Goal: Check status: Check status

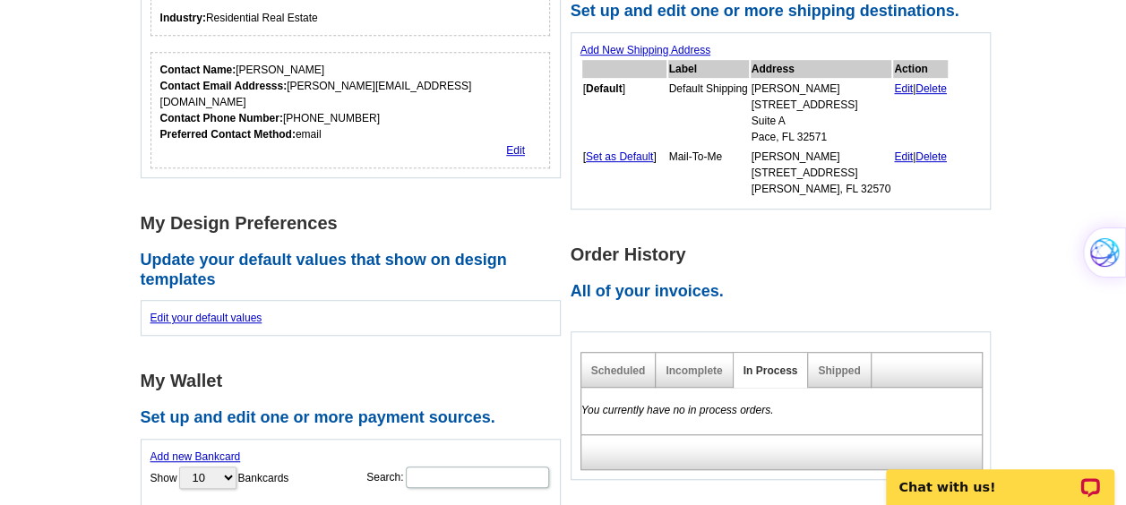
scroll to position [485, 0]
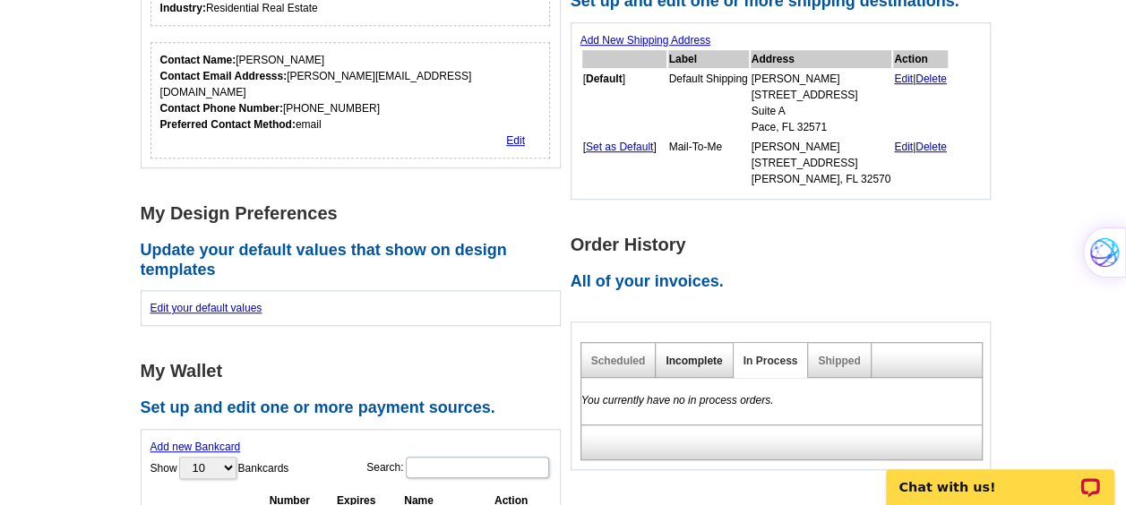
click at [703, 362] on link "Incomplete" at bounding box center [694, 361] width 56 height 13
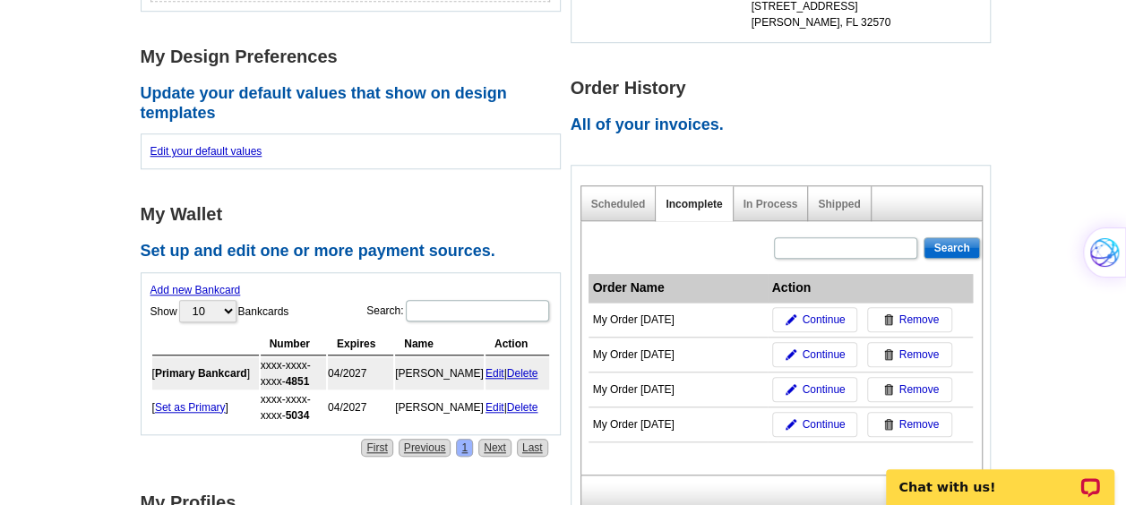
scroll to position [643, 0]
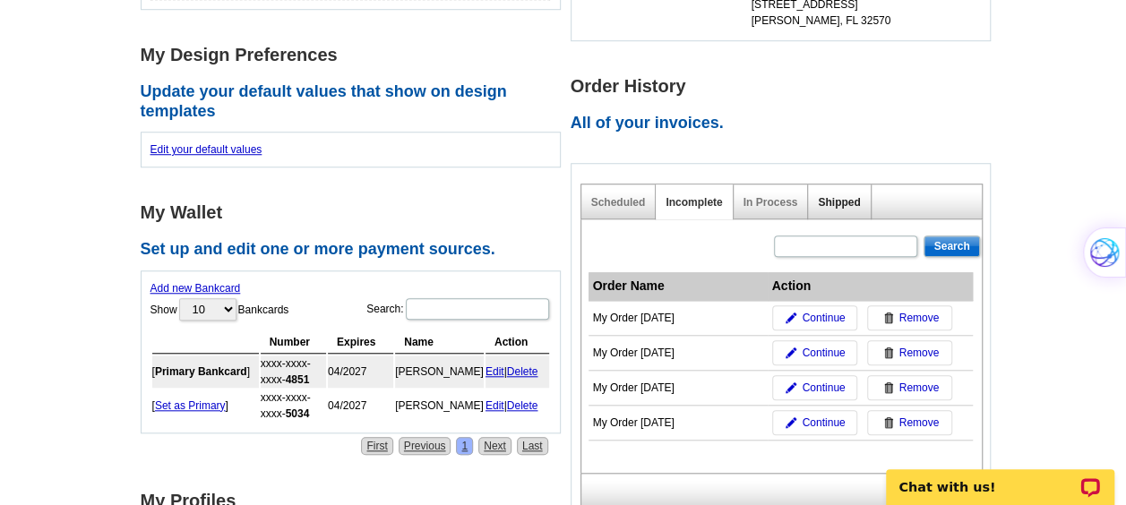
click at [848, 206] on link "Shipped" at bounding box center [839, 202] width 42 height 13
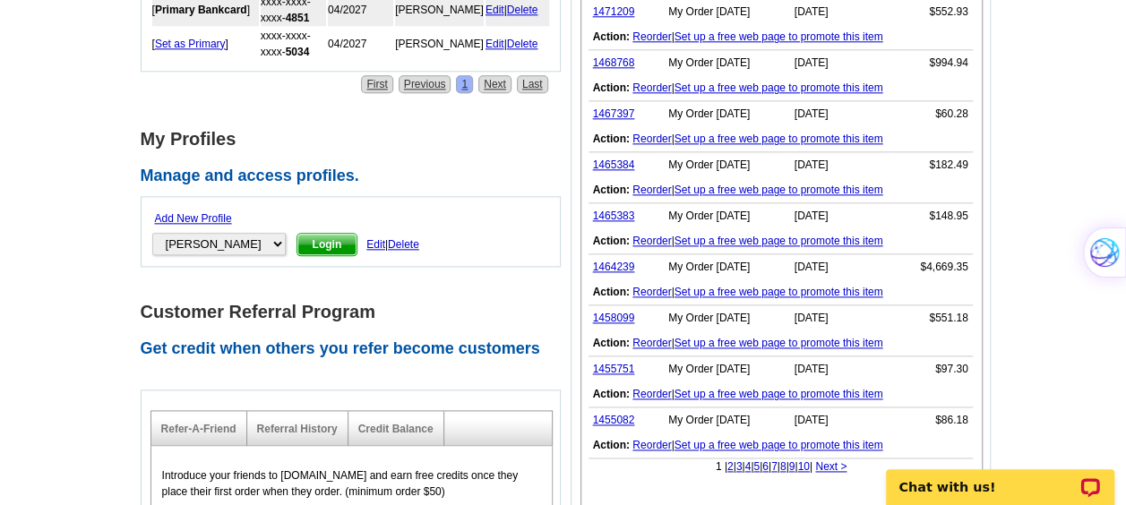
scroll to position [1005, 0]
click at [628, 265] on link "1464239" at bounding box center [614, 267] width 42 height 13
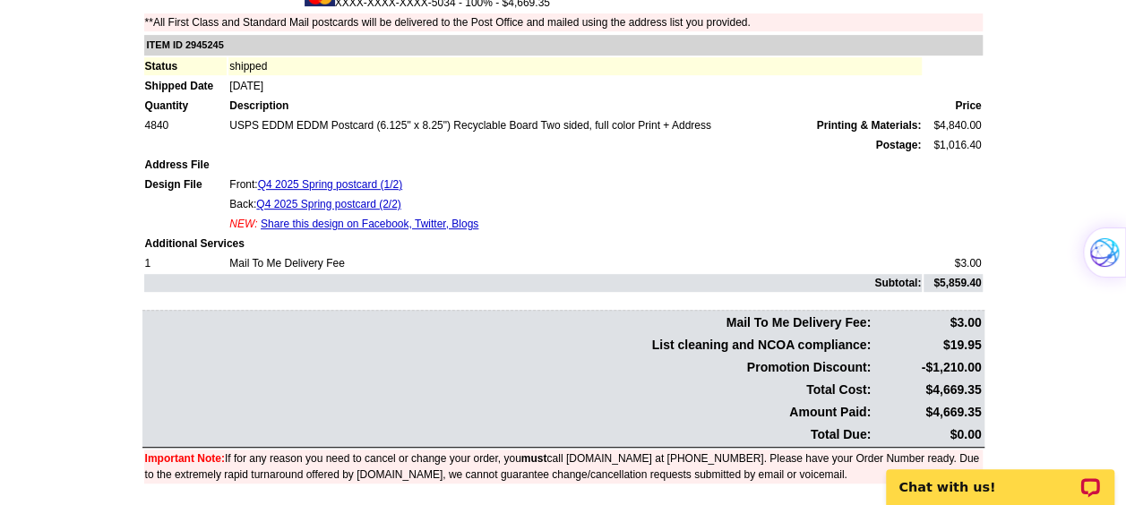
scroll to position [332, 0]
click at [372, 189] on link "Q4 2025 Spring postcard (1/2)" at bounding box center [330, 185] width 144 height 13
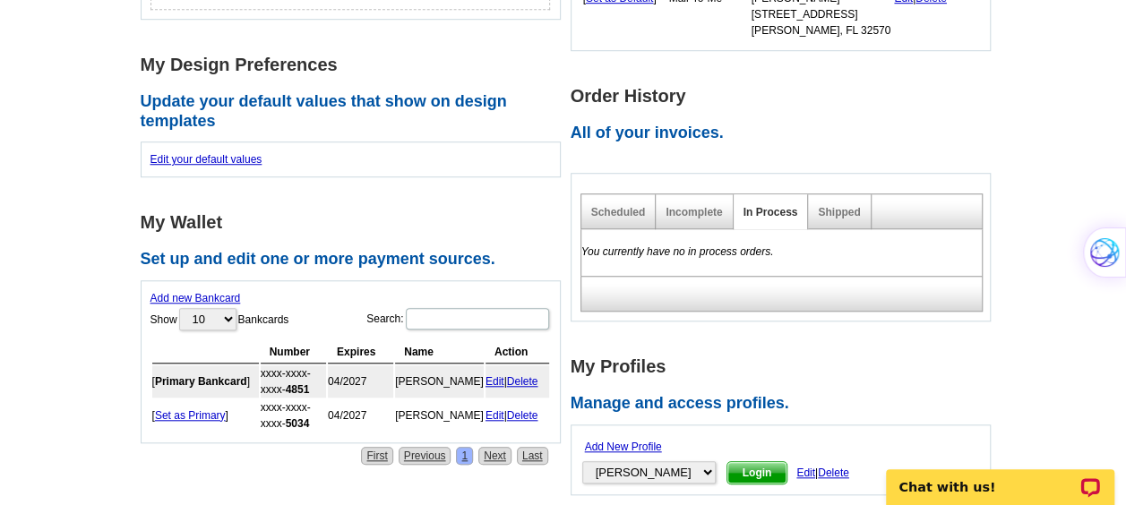
scroll to position [633, 0]
click at [839, 215] on link "Shipped" at bounding box center [839, 213] width 42 height 13
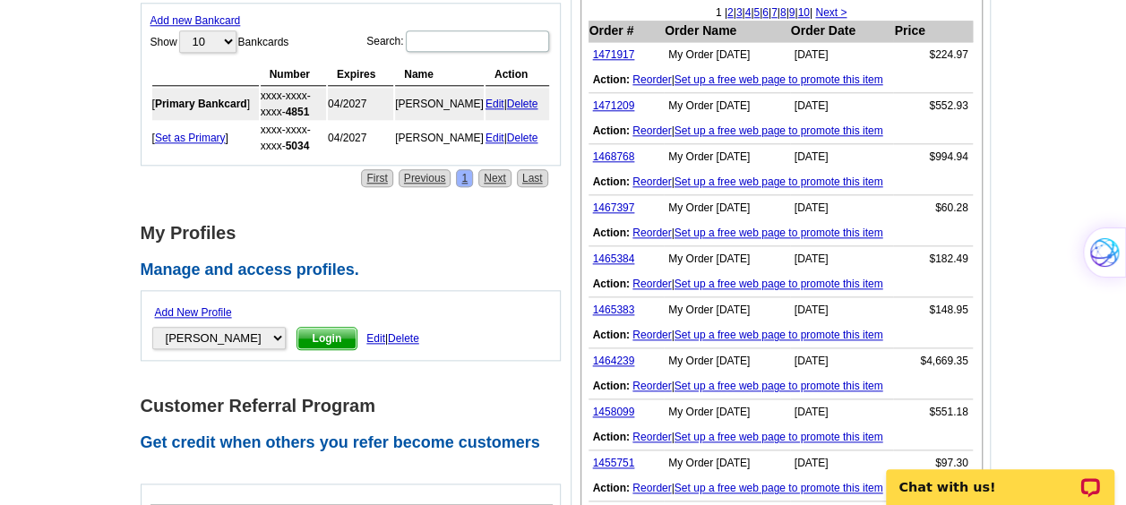
scroll to position [912, 0]
click at [1114, 125] on main "Account Information Update your user information. Username: kbatterton@remax.ne…" at bounding box center [563, 127] width 1126 height 1574
click at [1033, 125] on main "Account Information Update your user information. Username: kbatterton@remax.ne…" at bounding box center [563, 127] width 1126 height 1574
click at [611, 48] on link "1471917" at bounding box center [614, 53] width 42 height 13
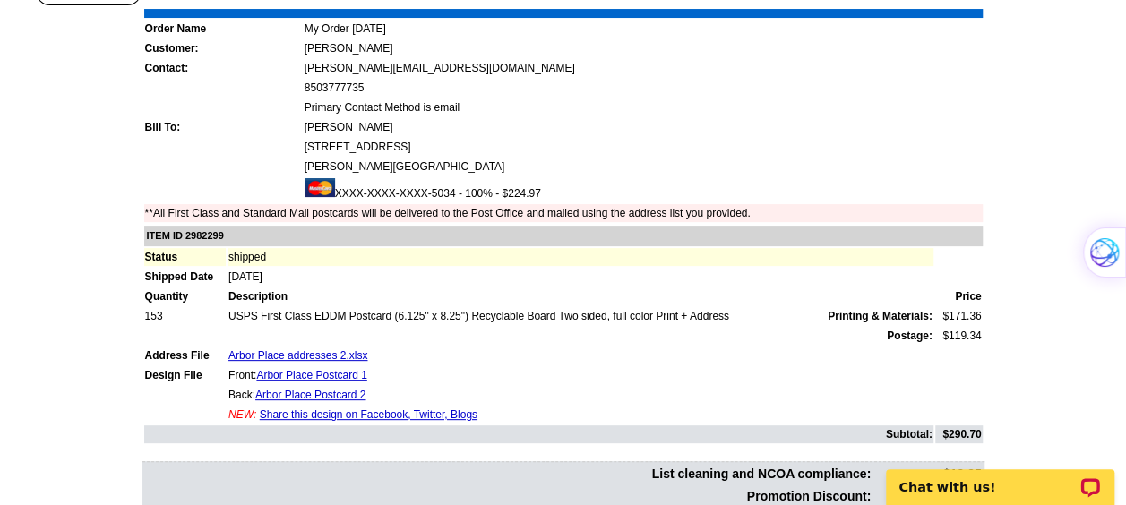
scroll to position [147, 0]
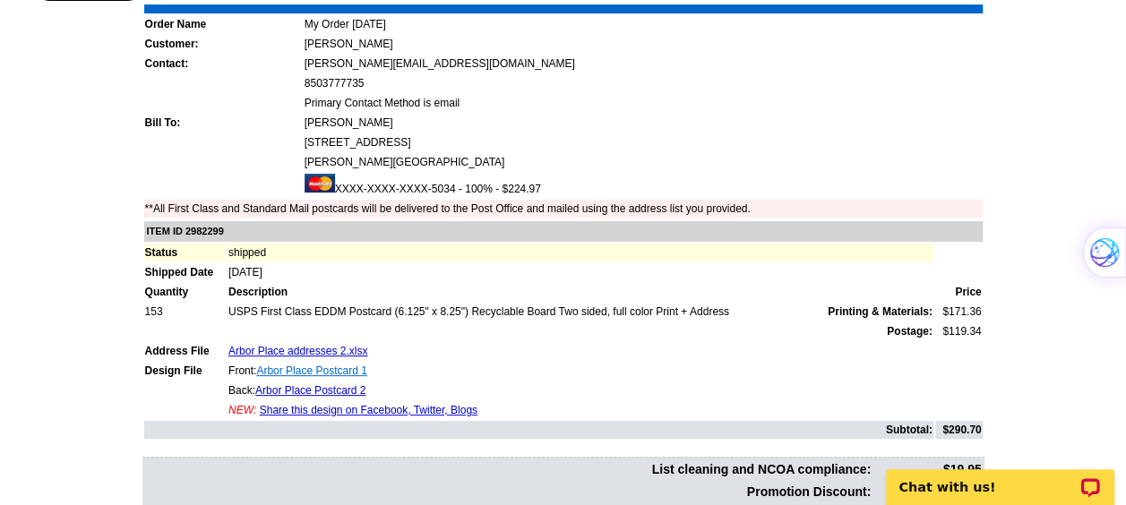
click at [310, 368] on link "Arbor Place Postcard 1" at bounding box center [311, 371] width 110 height 13
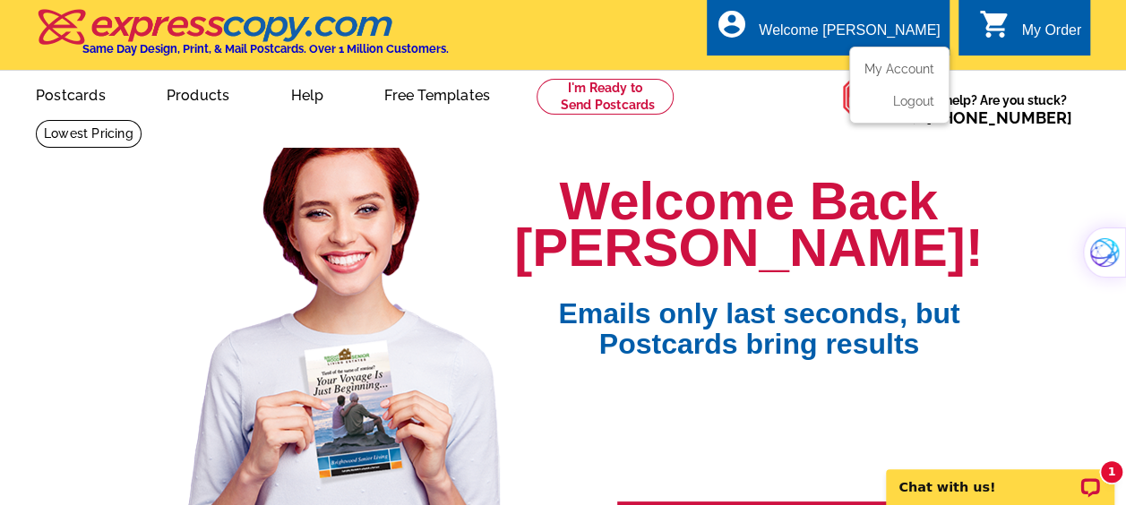
click at [748, 13] on icon "account_circle" at bounding box center [732, 24] width 32 height 32
click at [896, 61] on ul "My Account Logout" at bounding box center [900, 85] width 100 height 77
click at [907, 70] on link "My Account" at bounding box center [896, 69] width 77 height 16
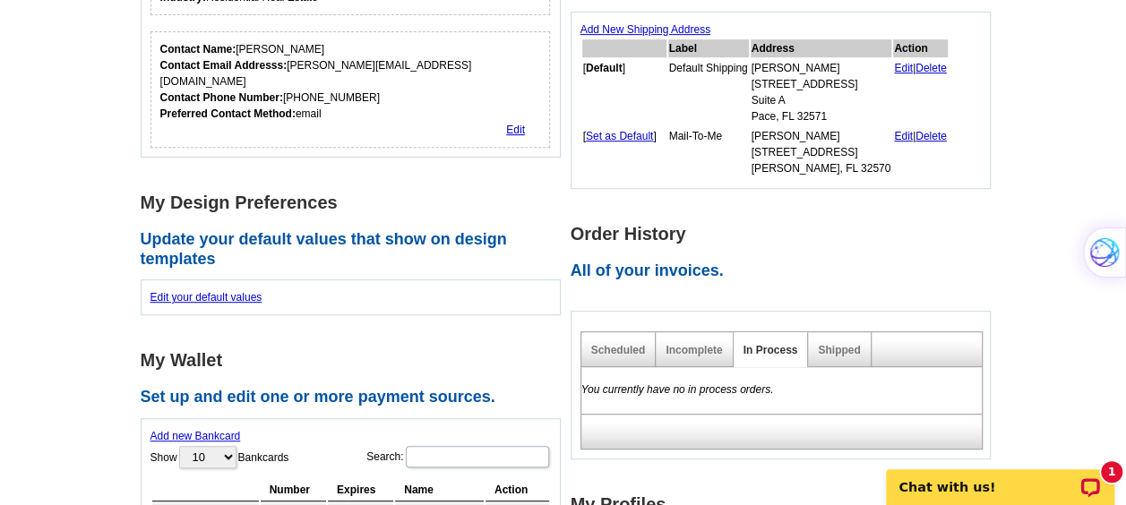
scroll to position [367, 0]
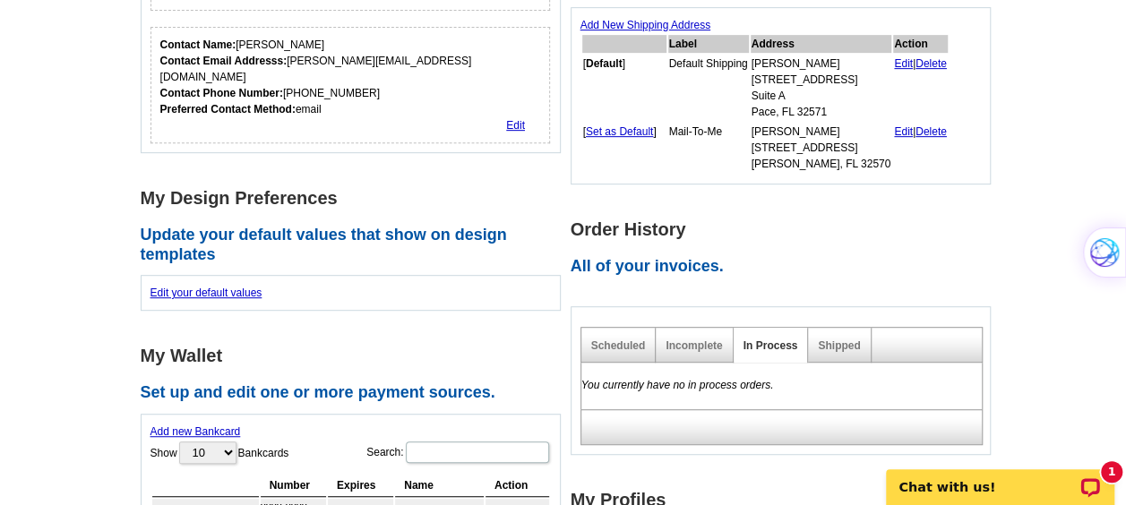
click at [817, 337] on div "Shipped" at bounding box center [839, 345] width 63 height 35
click at [832, 346] on link "Shipped" at bounding box center [839, 346] width 42 height 13
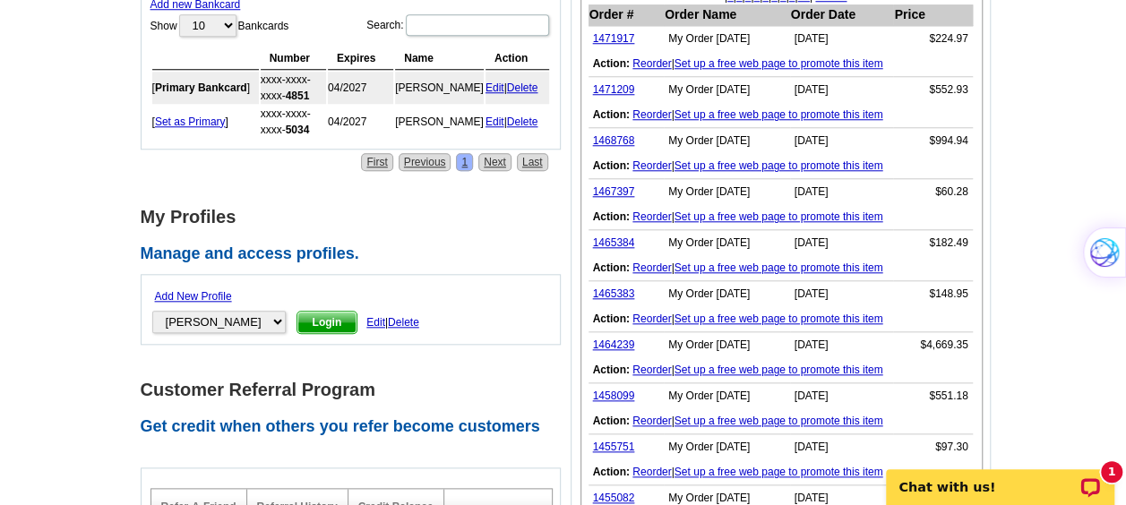
scroll to position [794, 0]
click at [744, 271] on link "Set up a free web page to promote this item" at bounding box center [779, 269] width 209 height 13
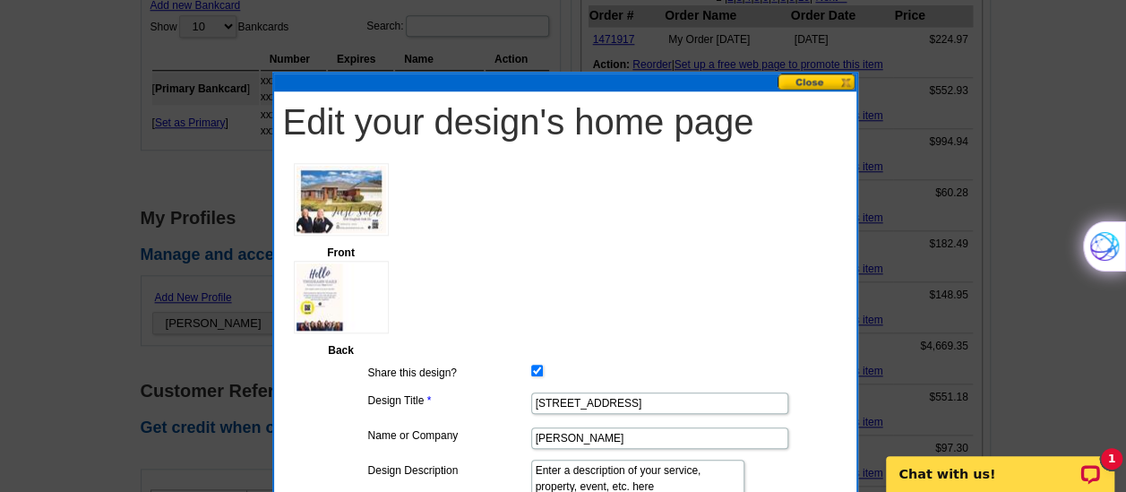
click at [817, 86] on button at bounding box center [817, 81] width 79 height 17
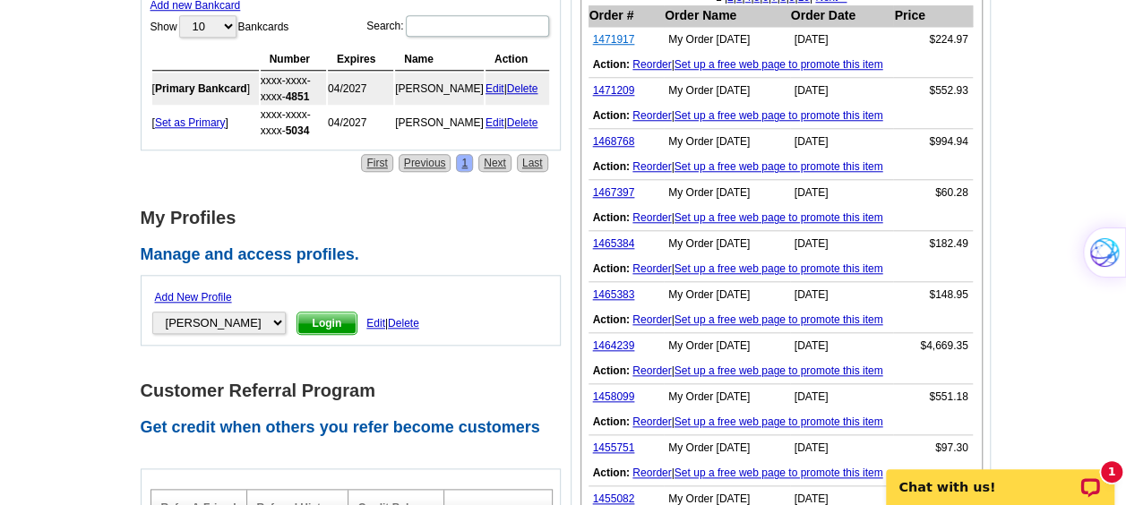
click at [607, 36] on link "1471917" at bounding box center [614, 39] width 42 height 13
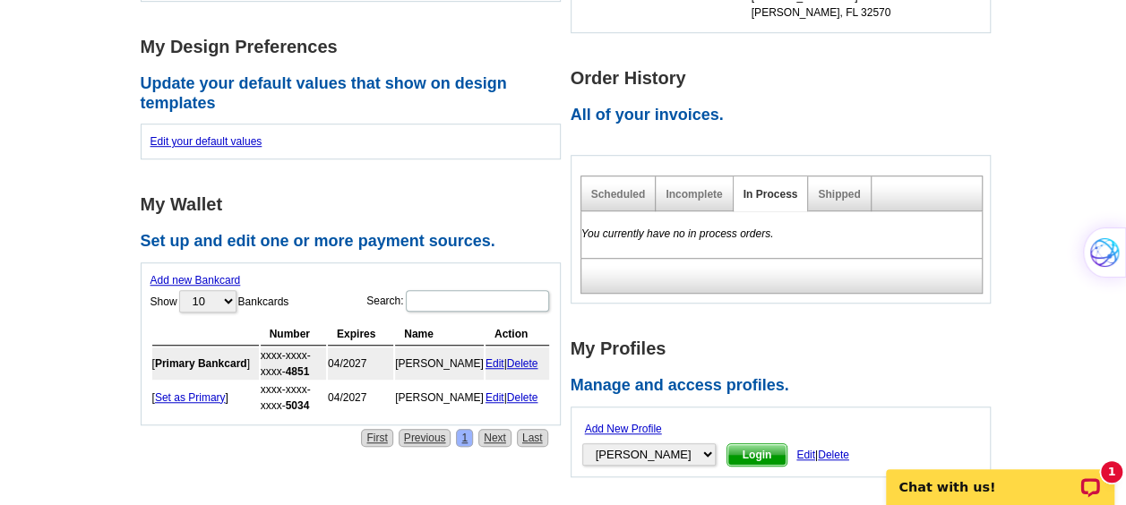
scroll to position [518, 0]
click at [821, 199] on link "Shipped" at bounding box center [839, 195] width 42 height 13
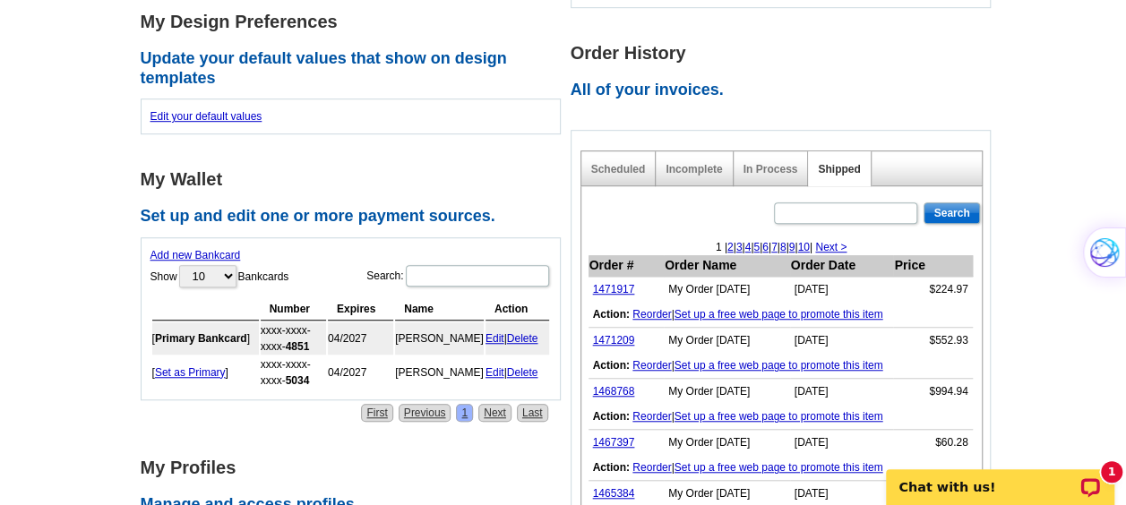
scroll to position [545, 0]
click at [607, 339] on link "1471209" at bounding box center [614, 339] width 42 height 13
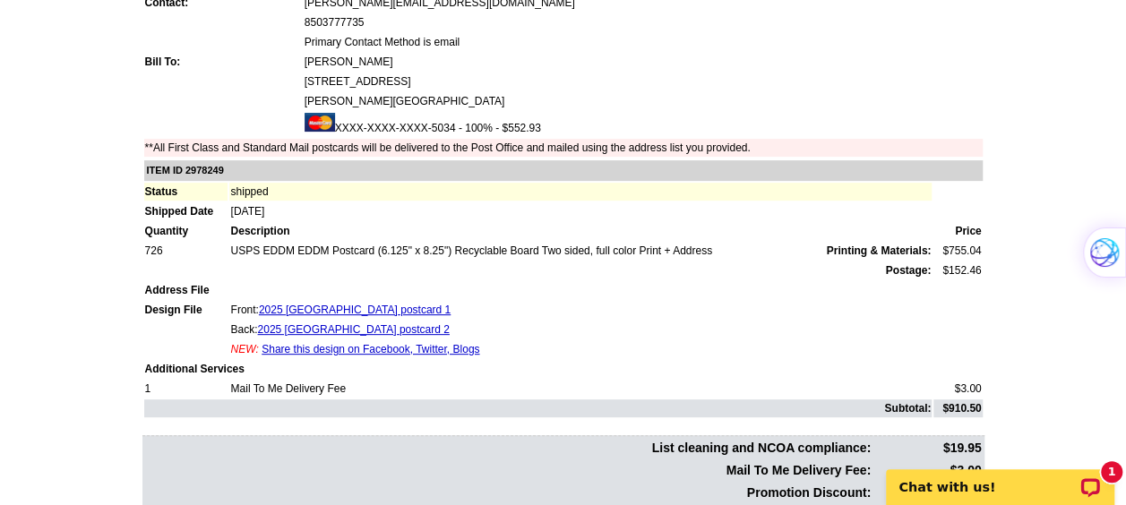
scroll to position [218, 0]
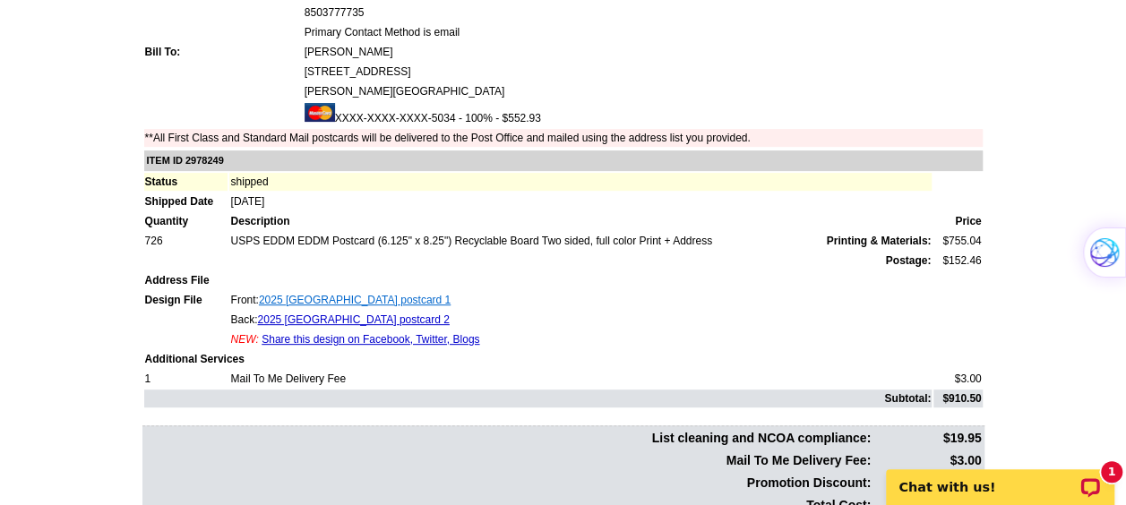
click at [365, 298] on link "2025 East Hill postcard 1" at bounding box center [355, 300] width 192 height 13
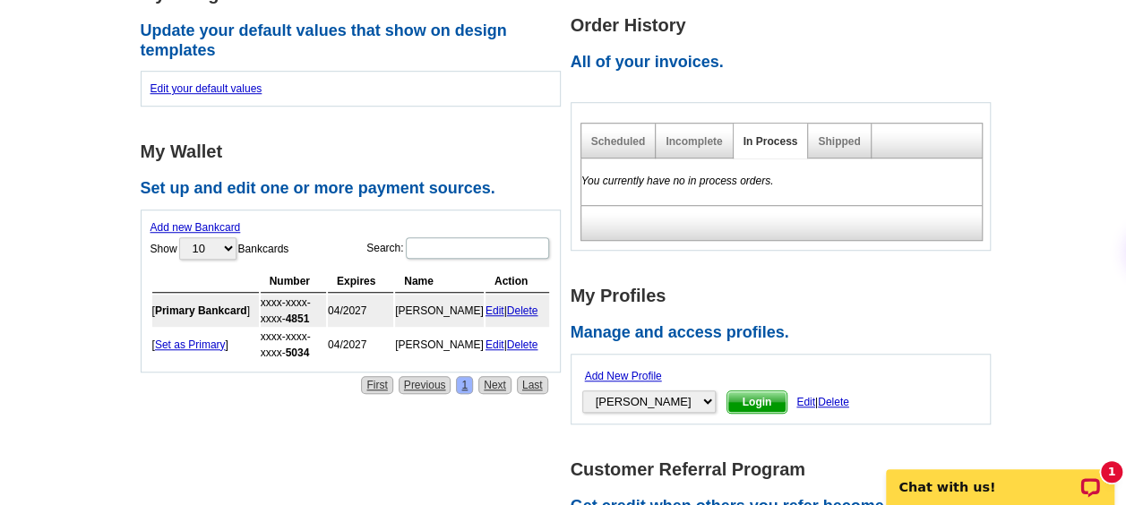
scroll to position [566, 0]
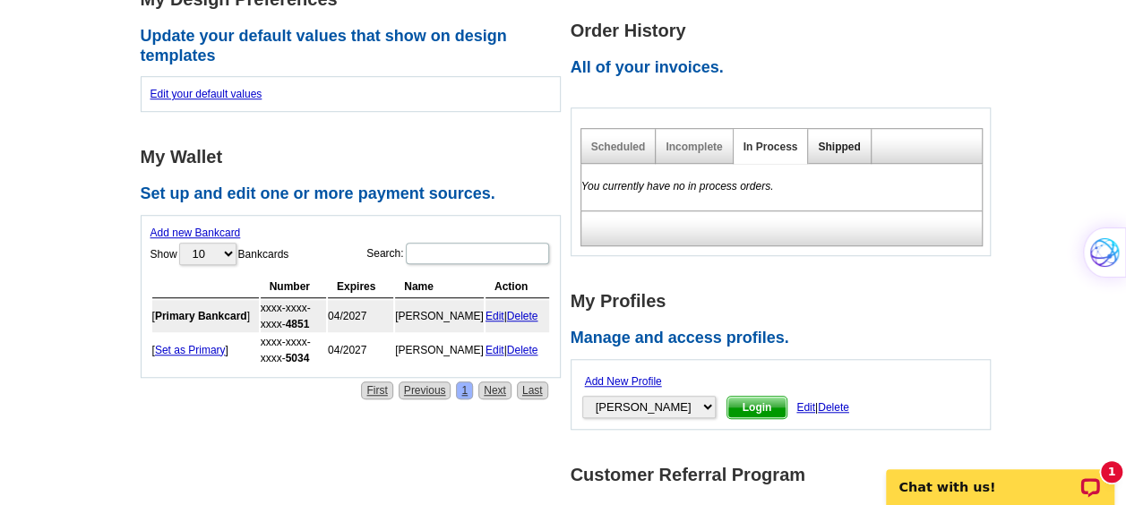
click at [823, 151] on link "Shipped" at bounding box center [839, 147] width 42 height 13
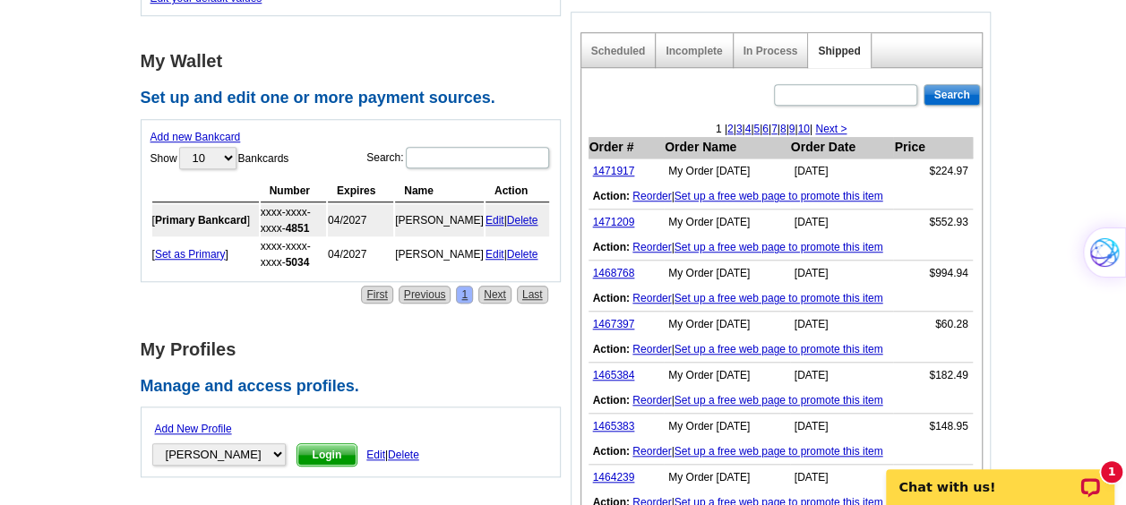
scroll to position [661, 0]
click at [612, 272] on link "1468768" at bounding box center [614, 274] width 42 height 13
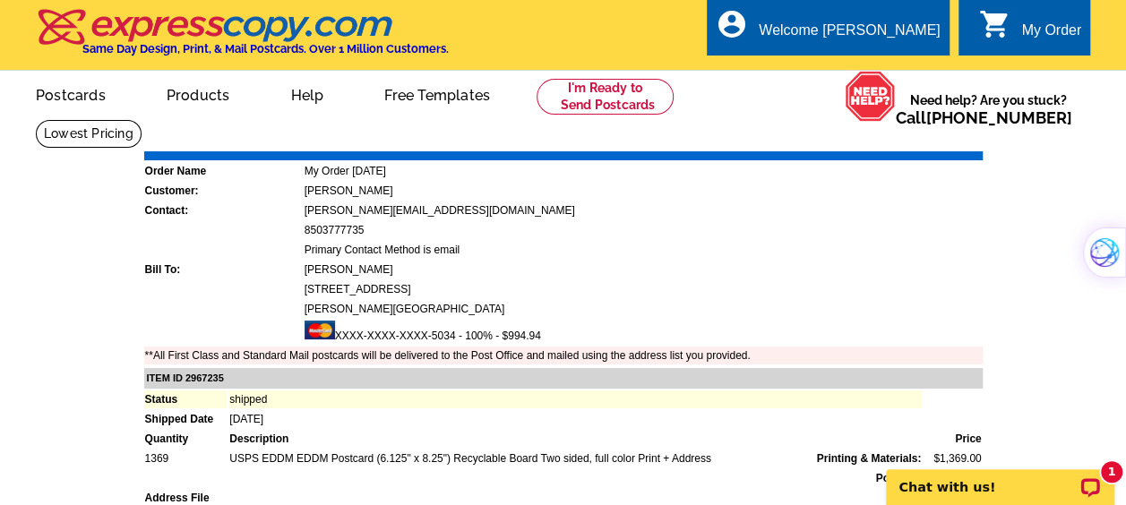
scroll to position [203, 0]
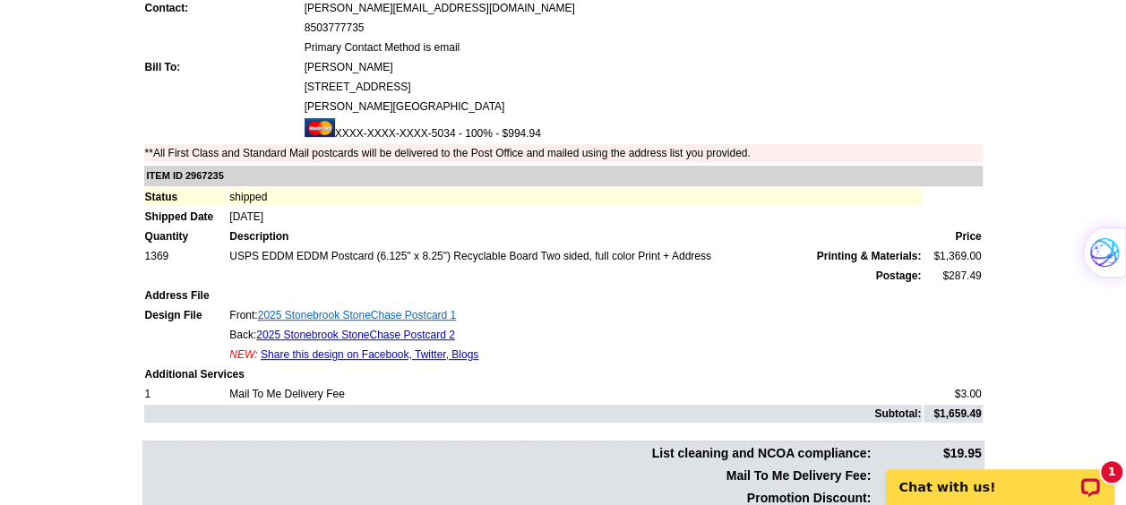
click at [357, 314] on link "2025 Stonebrook StoneChase Postcard 1" at bounding box center [357, 315] width 198 height 13
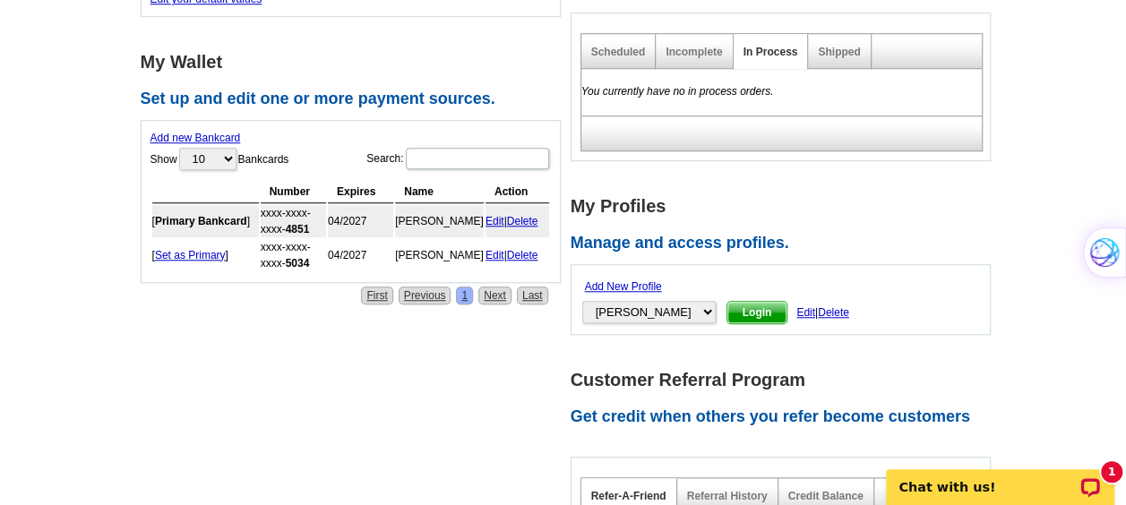
click at [862, 50] on div "Shipped" at bounding box center [839, 51] width 63 height 35
click at [850, 55] on link "Shipped" at bounding box center [839, 52] width 42 height 13
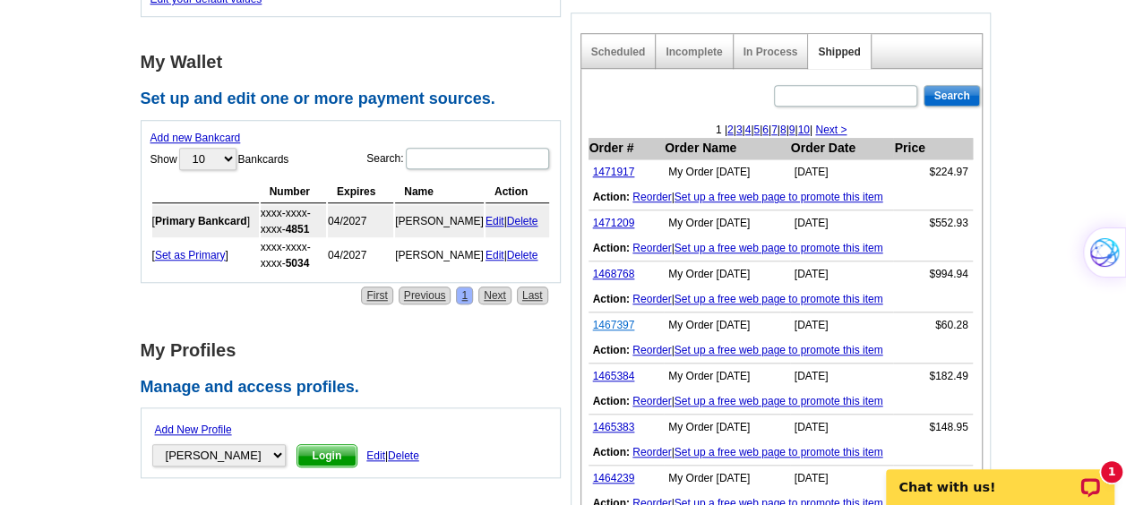
click at [620, 326] on link "1467397" at bounding box center [614, 325] width 42 height 13
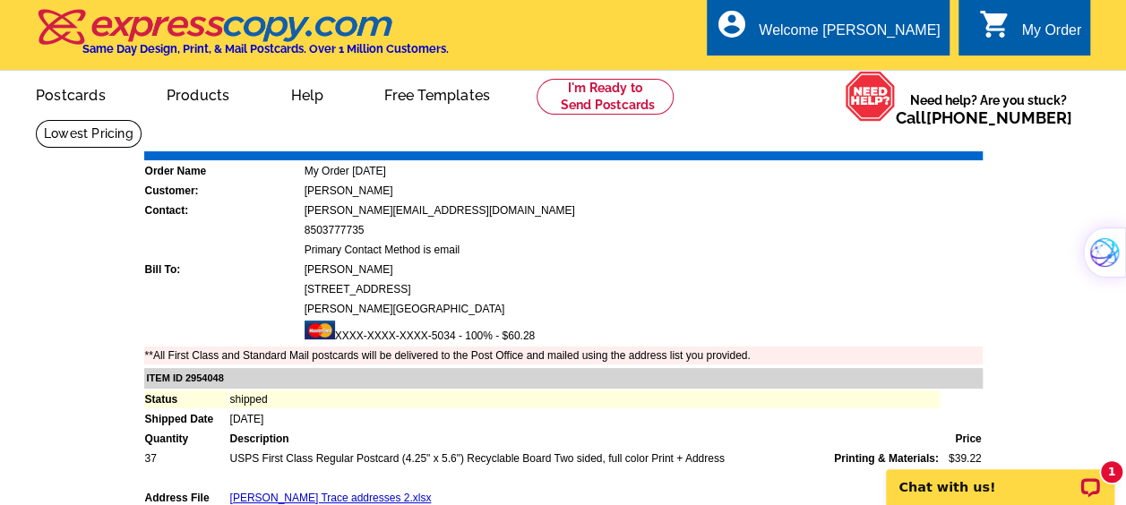
scroll to position [179, 0]
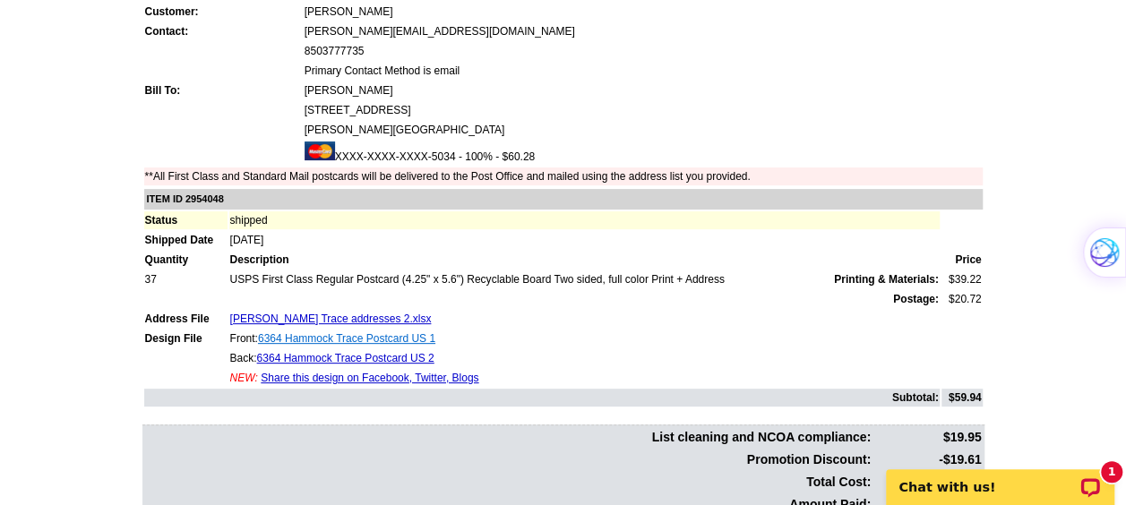
click at [356, 342] on link "6364 Hammock Trace Postcard US 1" at bounding box center [346, 338] width 177 height 13
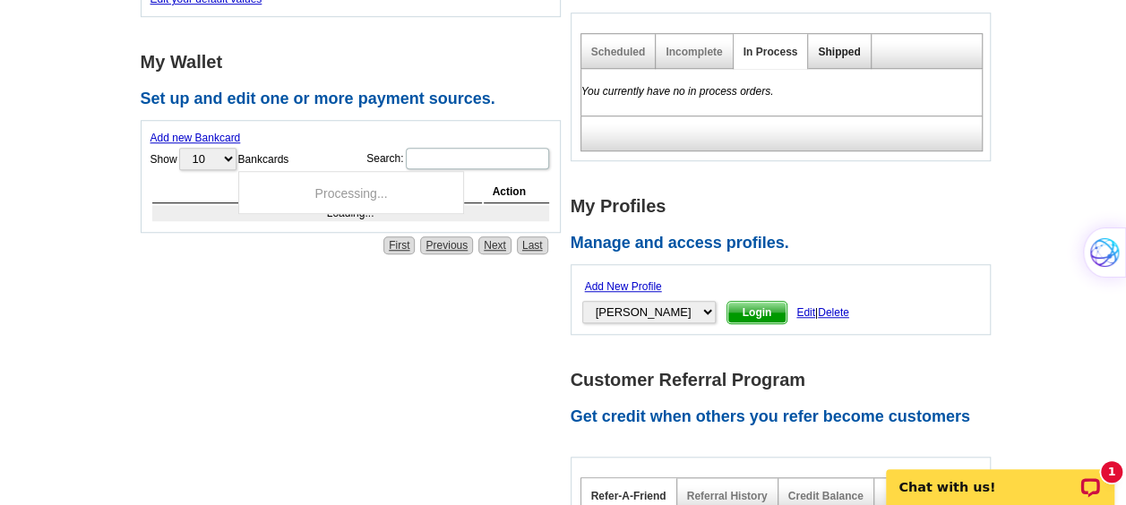
click at [850, 50] on link "Shipped" at bounding box center [839, 52] width 42 height 13
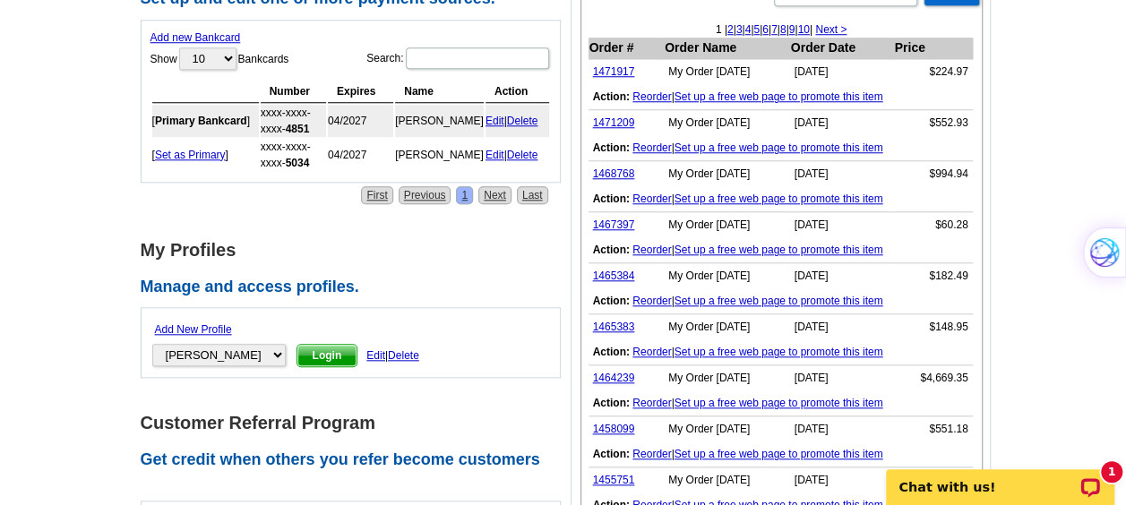
scroll to position [779, 0]
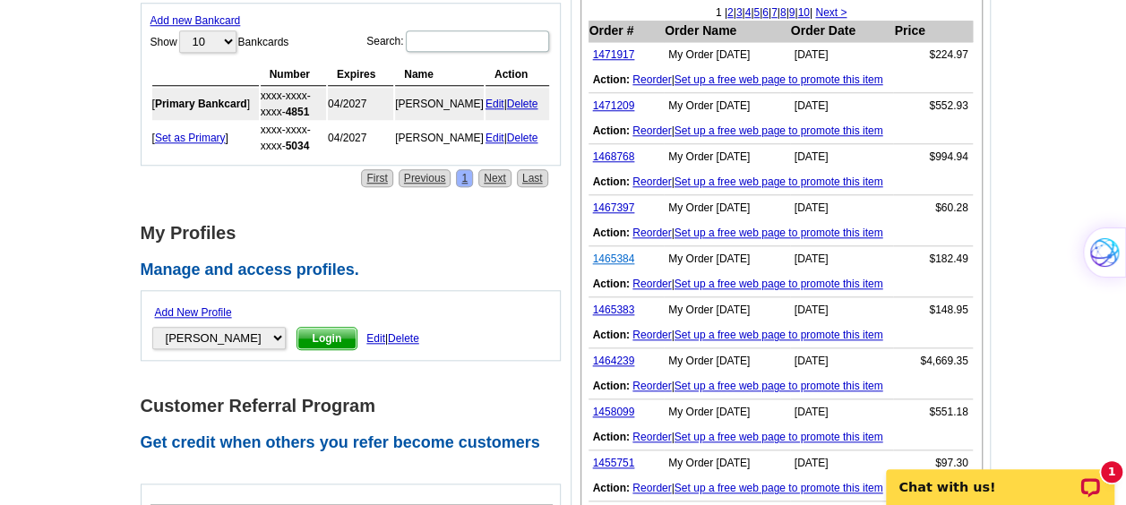
click at [611, 254] on link "1465384" at bounding box center [614, 259] width 42 height 13
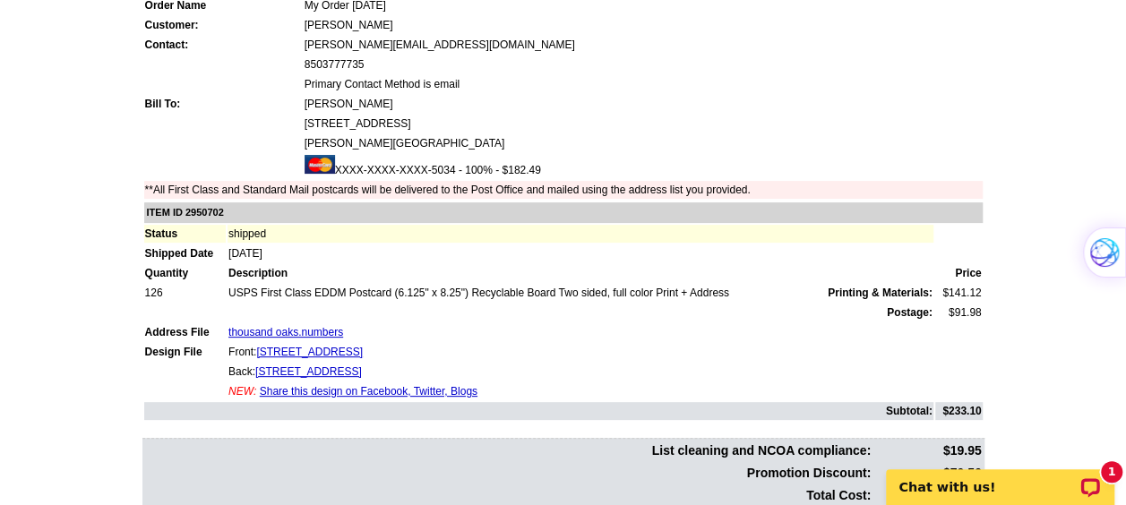
scroll to position [169, 0]
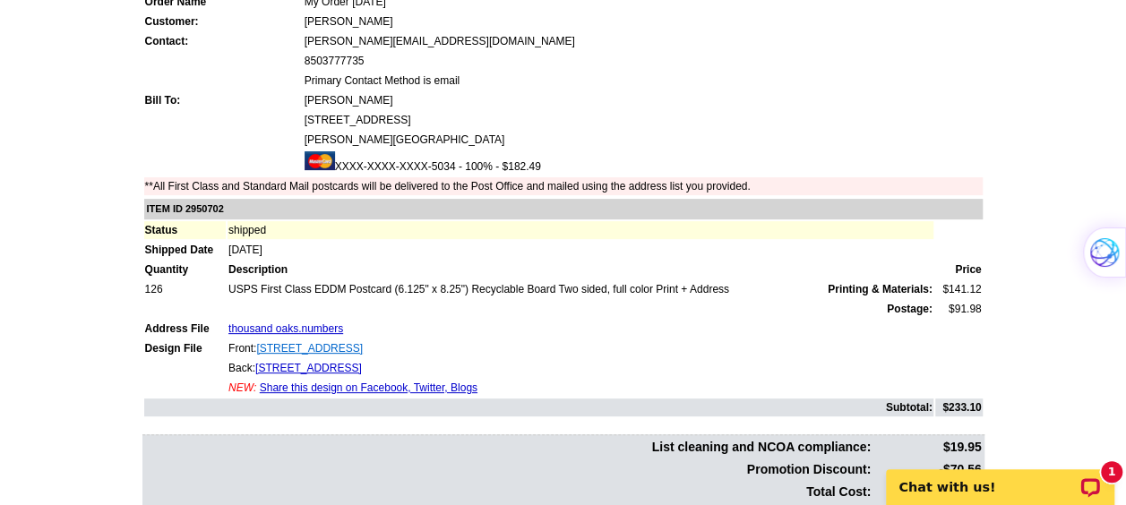
click at [363, 351] on link "5105 English Oak Dr. neighborhood postcard 2025 1" at bounding box center [309, 348] width 107 height 13
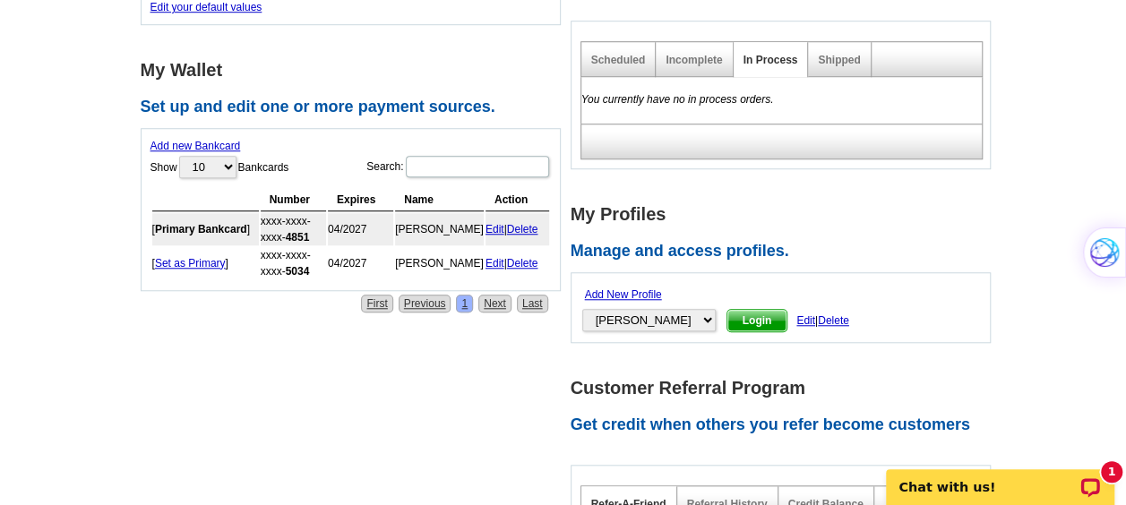
scroll to position [647, 0]
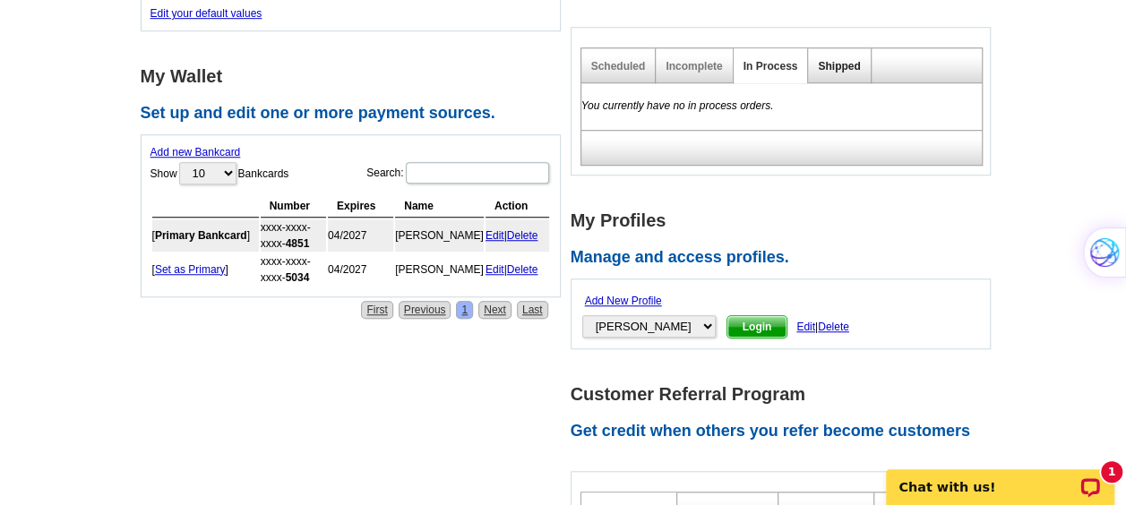
click at [846, 70] on link "Shipped" at bounding box center [839, 66] width 42 height 13
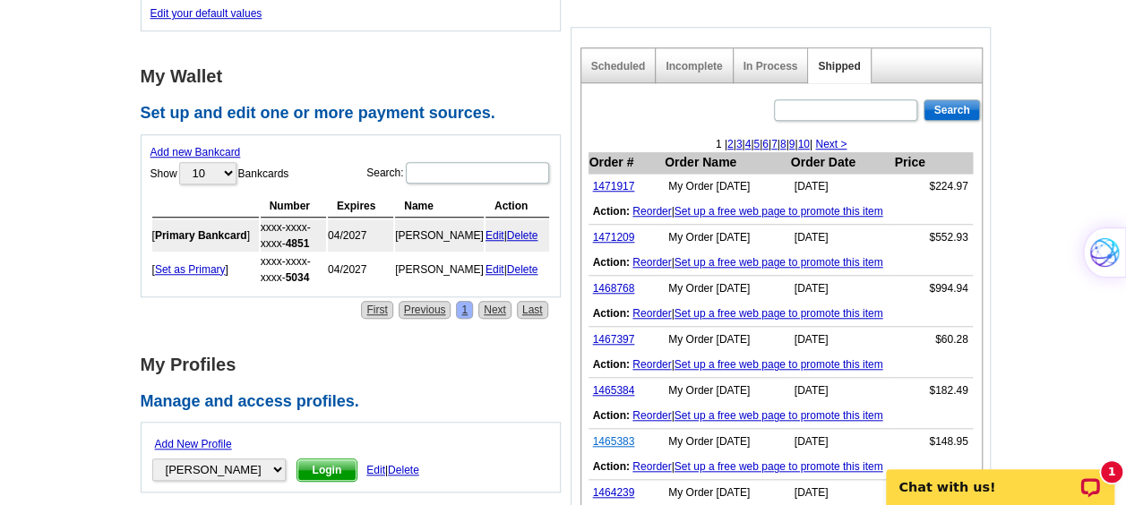
click at [628, 443] on link "1465383" at bounding box center [614, 442] width 42 height 13
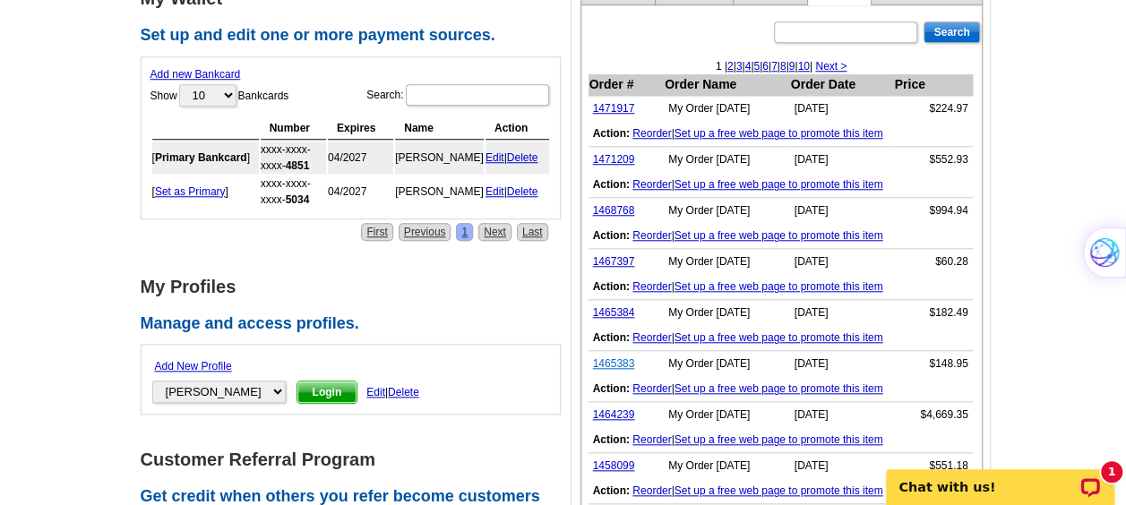
scroll to position [727, 0]
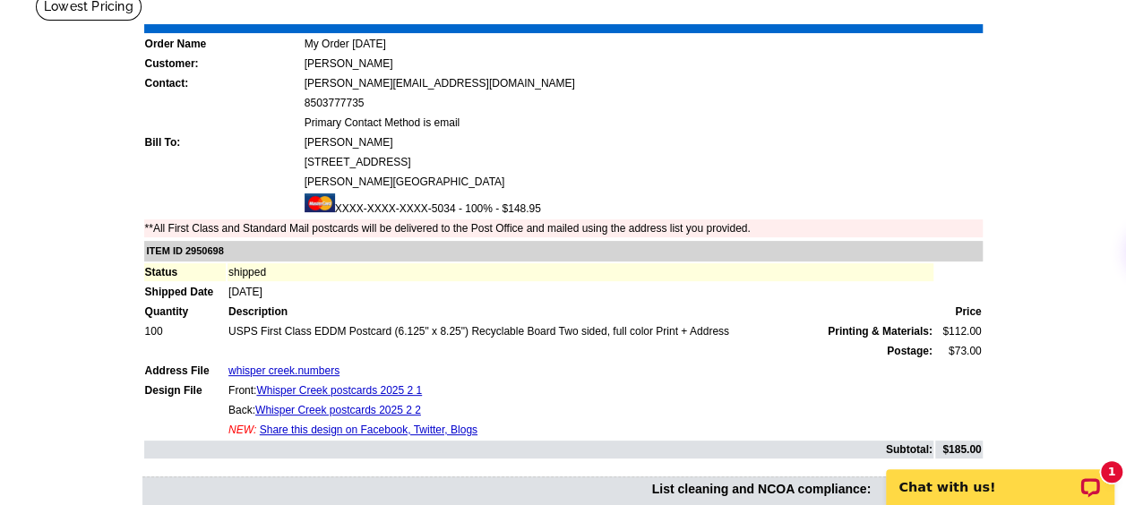
scroll to position [129, 0]
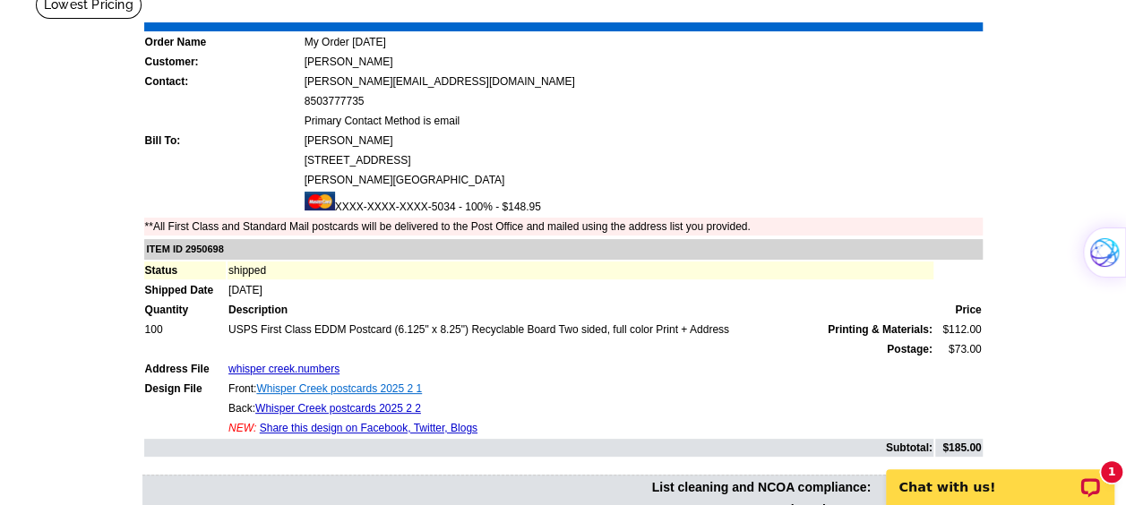
click at [308, 394] on link "Whisper Creek postcards 2025 2 1" at bounding box center [339, 389] width 166 height 13
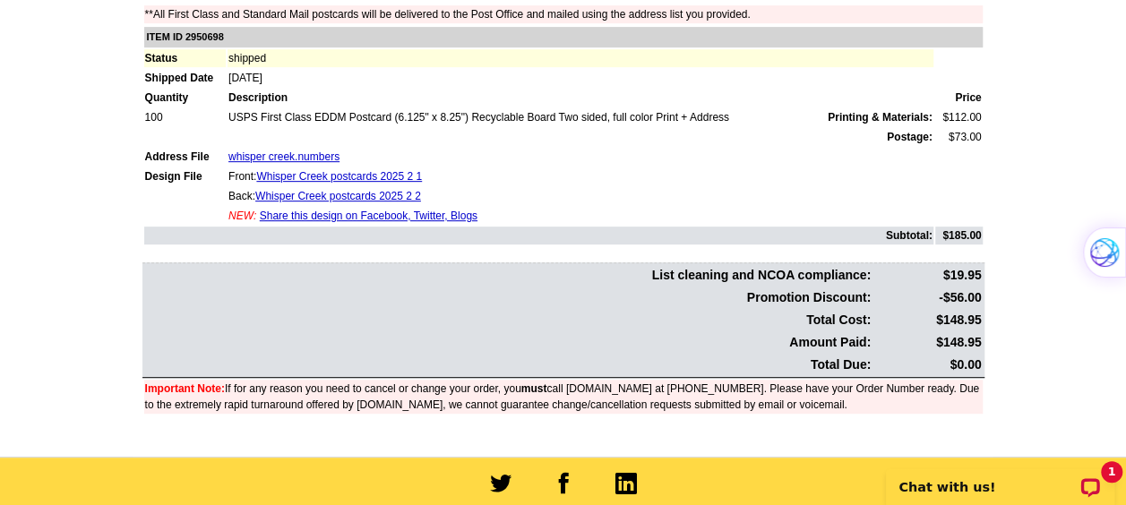
scroll to position [342, 0]
